Goal: Transaction & Acquisition: Book appointment/travel/reservation

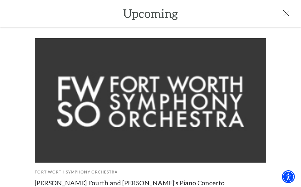
click at [284, 16] on icon at bounding box center [287, 13] width 6 height 6
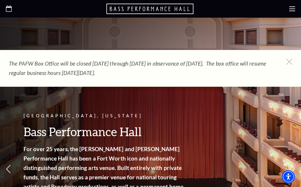
click at [295, 9] on use at bounding box center [293, 8] width 6 height 5
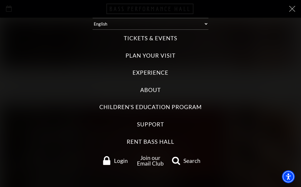
click at [177, 38] on label "Tickets & Events" at bounding box center [150, 38] width 53 height 8
click at [0, 0] on Events "Tickets & Events" at bounding box center [0, 0] width 0 height 0
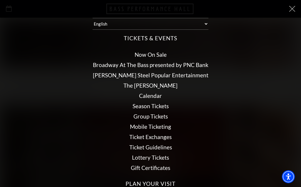
click at [162, 94] on link "Calendar" at bounding box center [150, 95] width 23 height 7
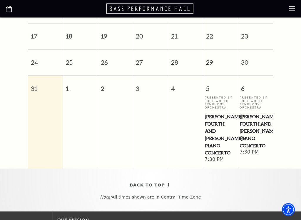
scroll to position [294, 0]
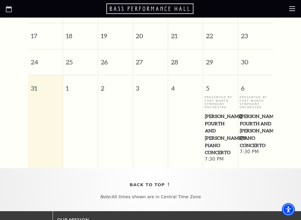
click at [223, 110] on div "Presented By Fort Worth Symphony Orchestra [PERSON_NAME] Fourth and [PERSON_NAM…" at bounding box center [221, 126] width 32 height 61
click at [221, 137] on span "[PERSON_NAME] Fourth and [PERSON_NAME]'s Piano Concerto" at bounding box center [221, 135] width 32 height 44
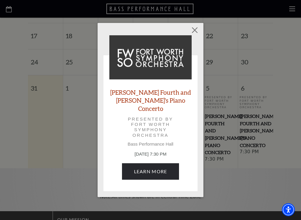
click at [168, 169] on link "Learn More" at bounding box center [150, 171] width 57 height 16
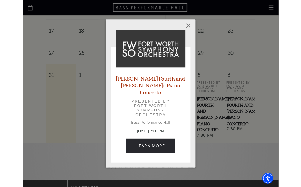
scroll to position [311, 0]
